Goal: Transaction & Acquisition: Subscribe to service/newsletter

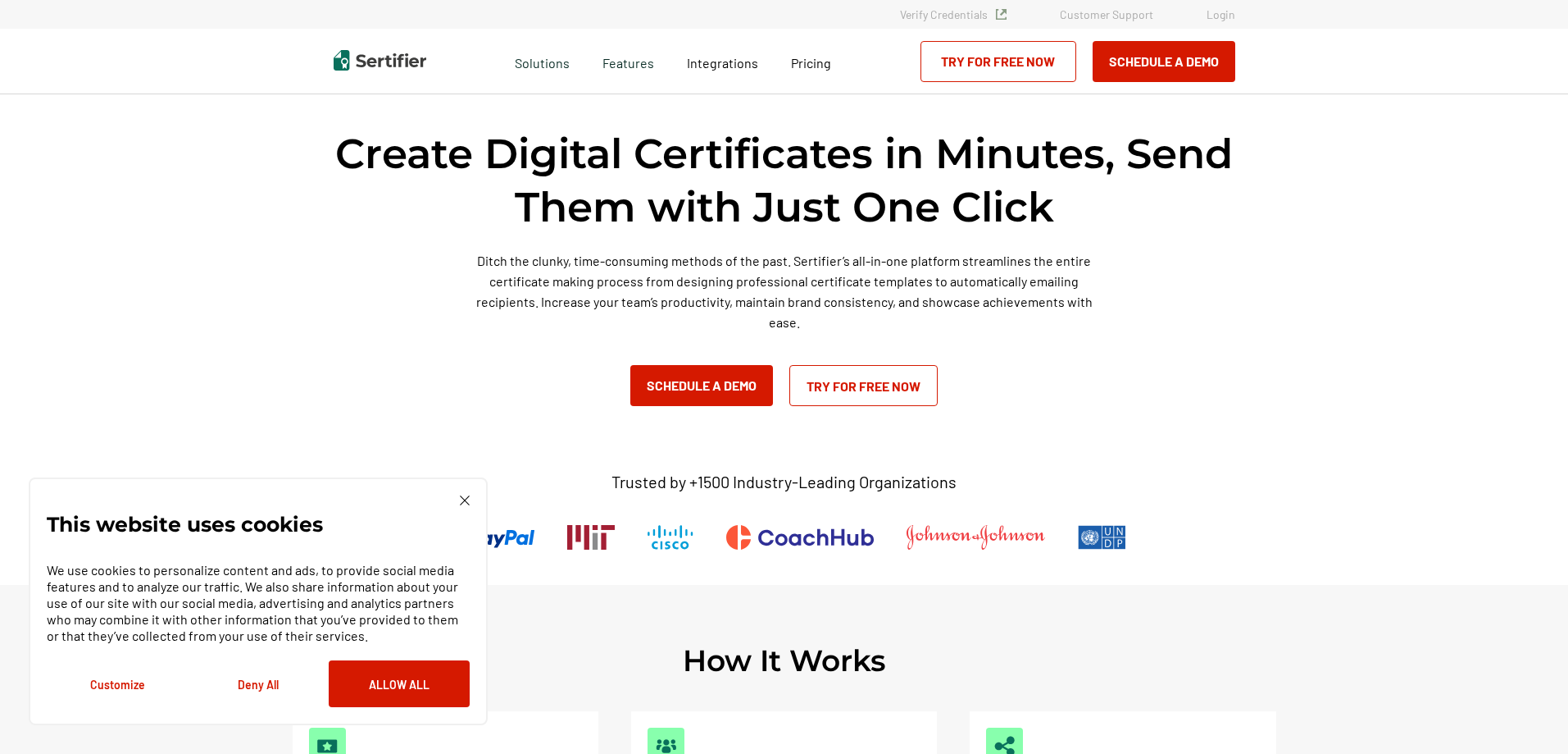
click at [461, 502] on img at bounding box center [465, 501] width 10 height 10
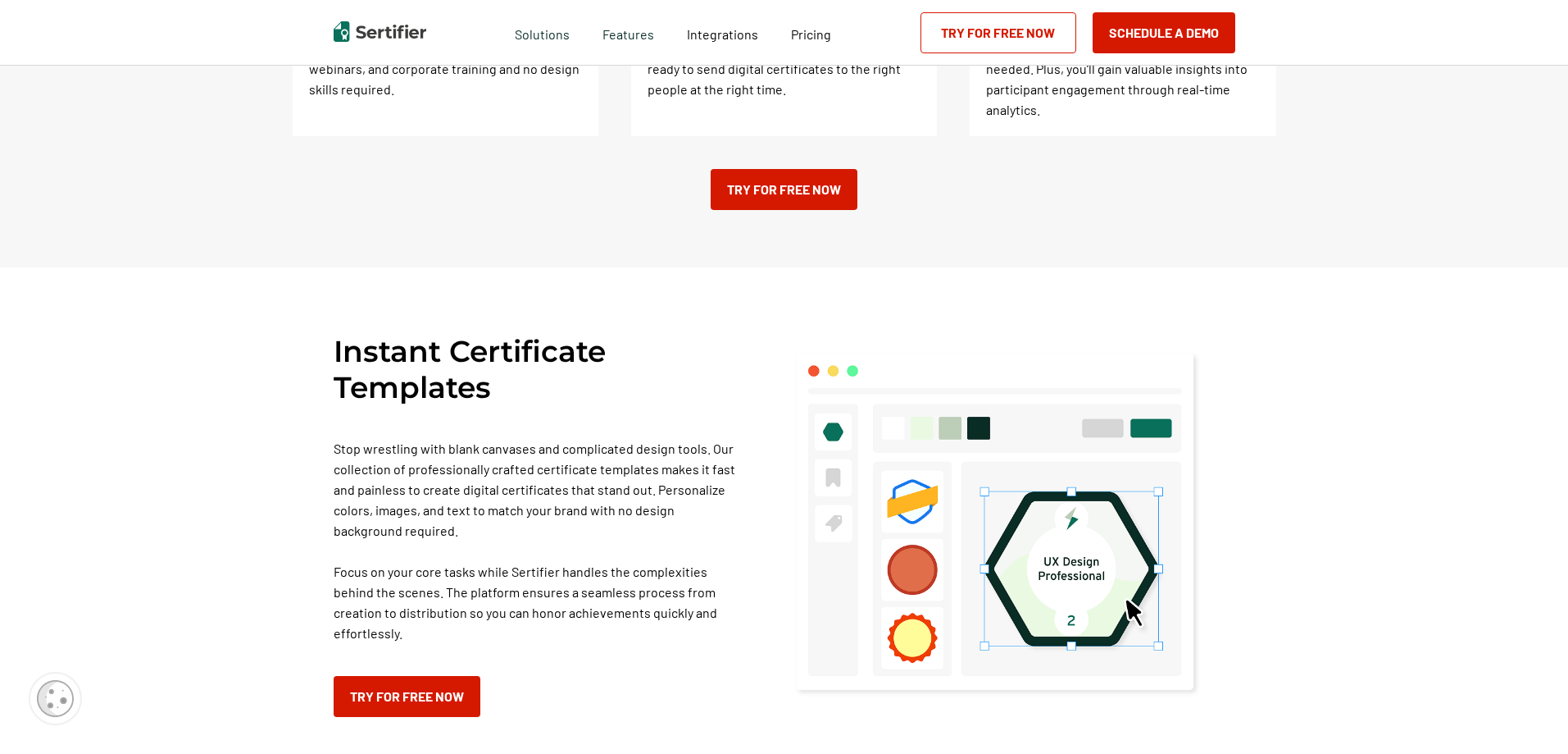
scroll to position [845, 0]
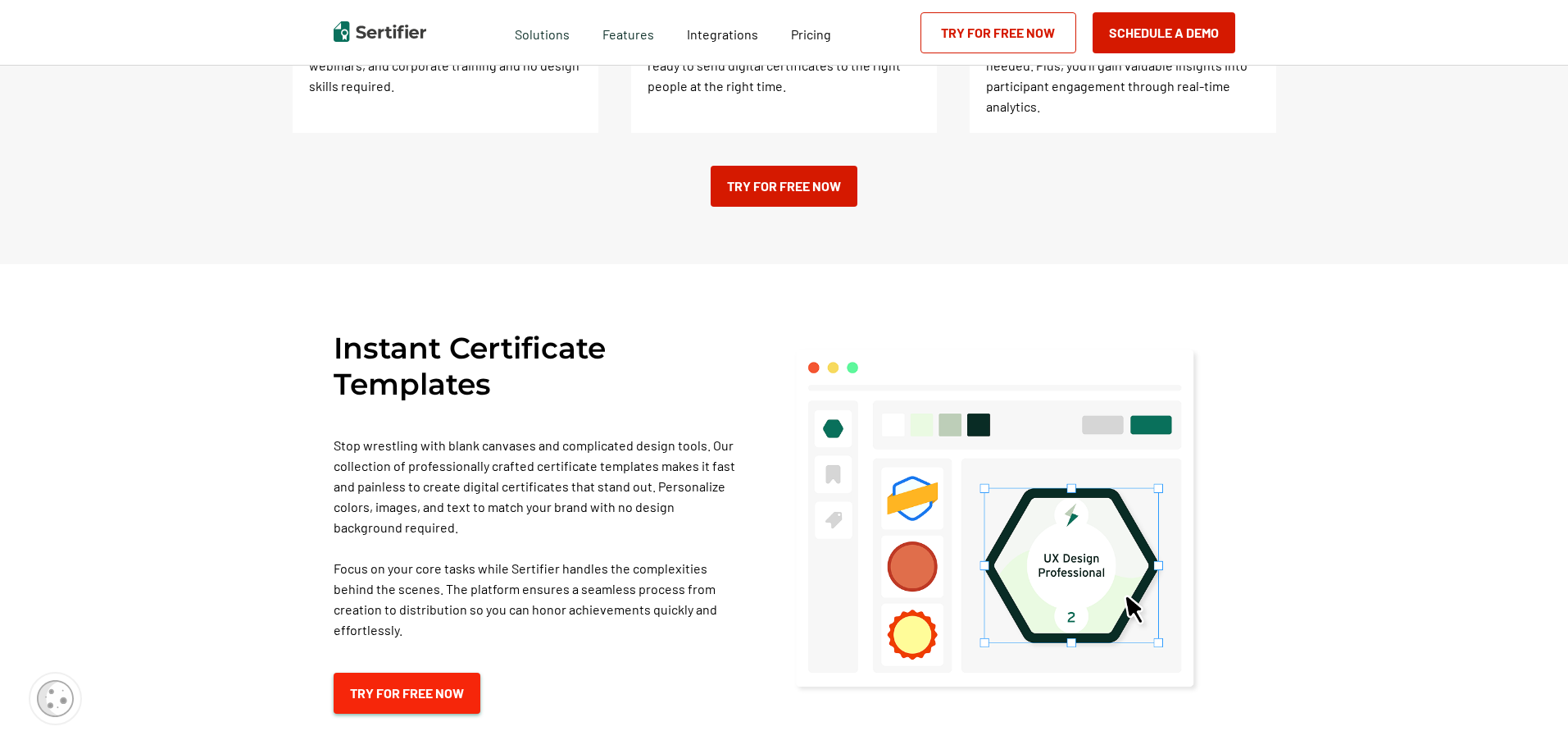
click at [436, 672] on link "Try for Free Now" at bounding box center [407, 693] width 147 height 41
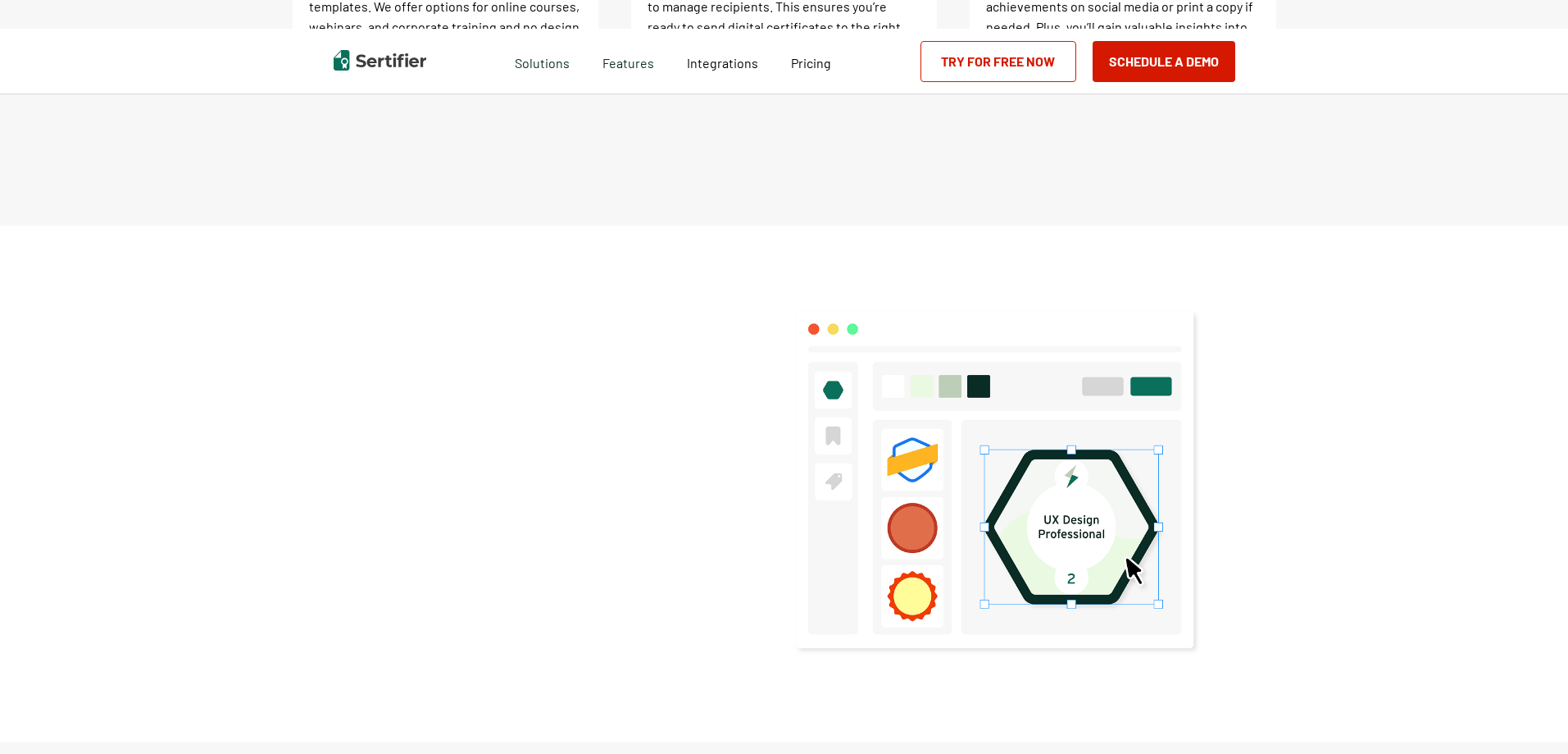
scroll to position [845, 0]
